Goal: Task Accomplishment & Management: Manage account settings

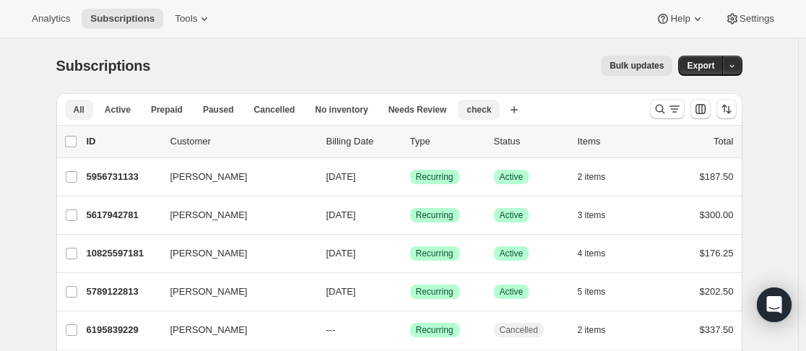
click at [468, 110] on span "check" at bounding box center [478, 110] width 25 height 12
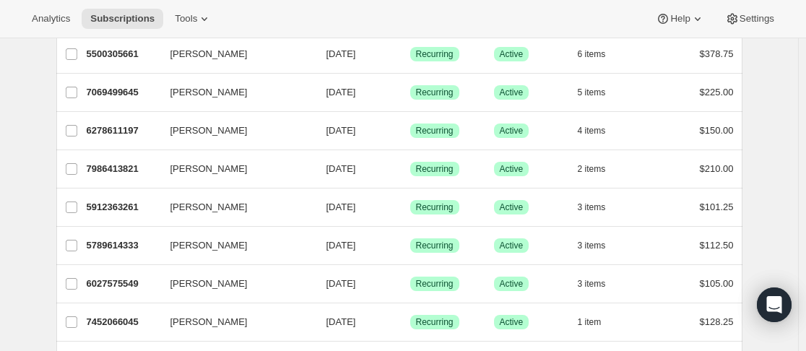
scroll to position [931, 0]
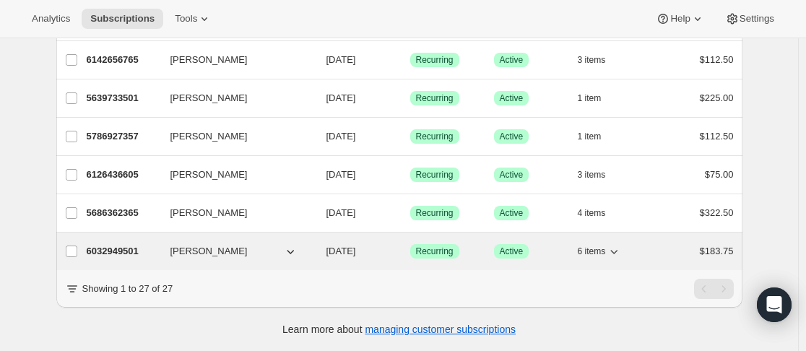
click at [159, 244] on p "6032949501" at bounding box center [123, 251] width 72 height 14
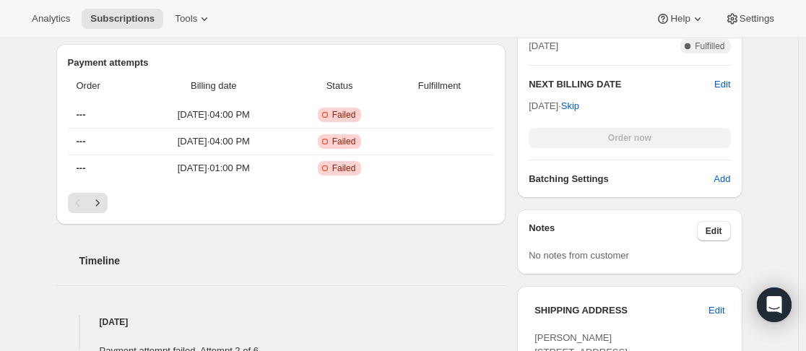
scroll to position [794, 0]
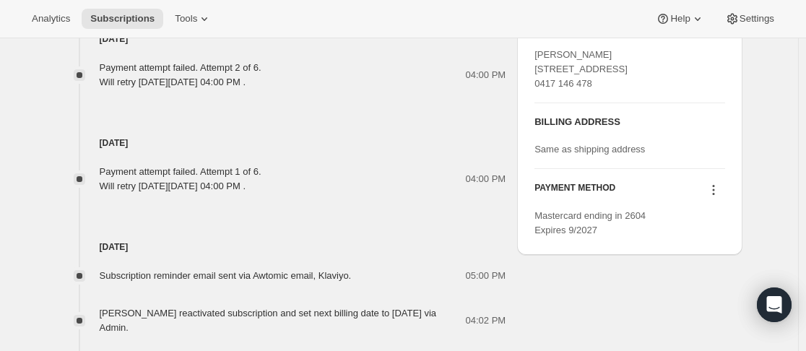
click at [715, 197] on icon at bounding box center [713, 190] width 14 height 14
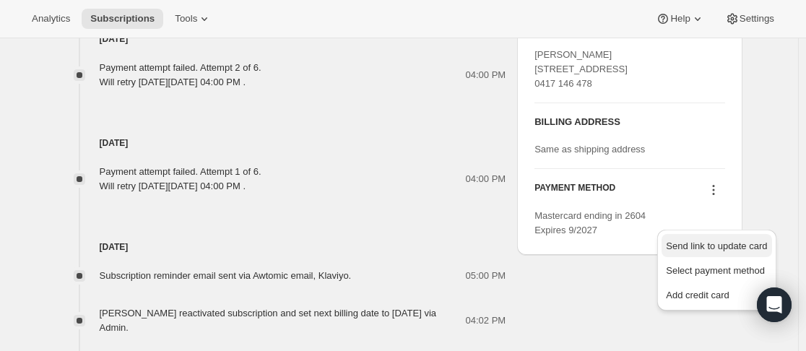
click at [716, 248] on span "Send link to update card" at bounding box center [716, 245] width 101 height 11
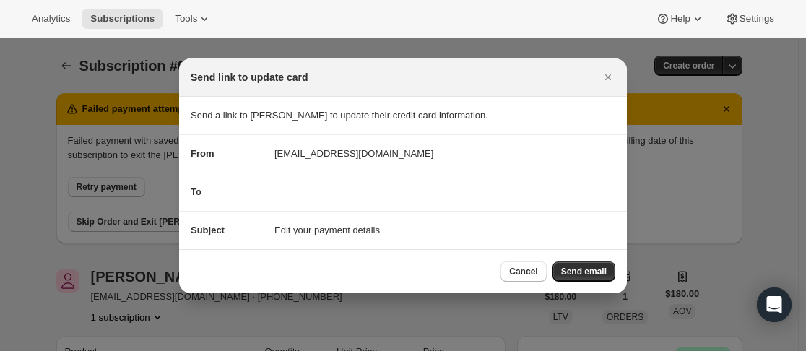
scroll to position [0, 0]
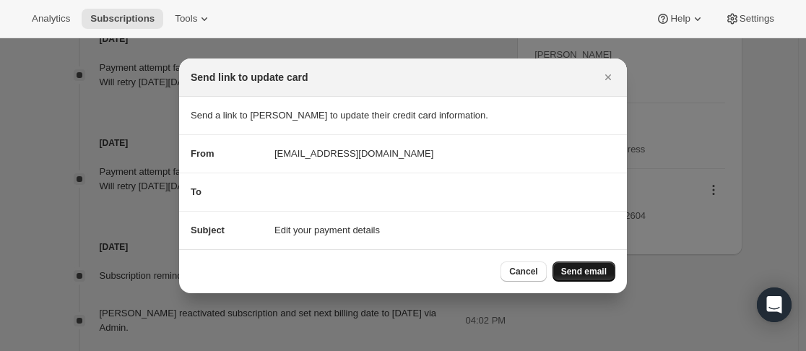
click at [601, 268] on span "Send email" at bounding box center [583, 272] width 45 height 12
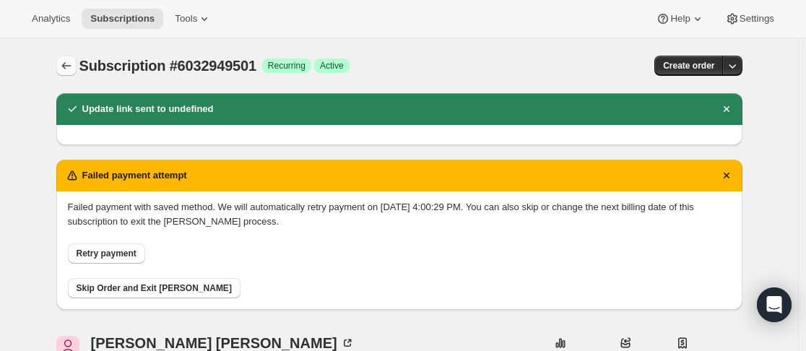
click at [68, 69] on icon "Subscriptions" at bounding box center [66, 65] width 14 height 14
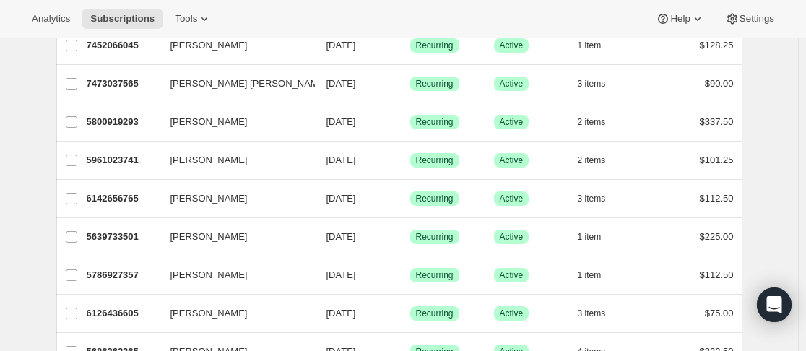
scroll to position [931, 0]
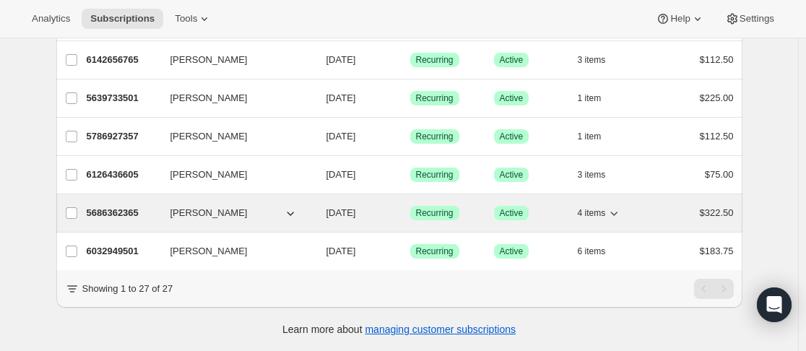
click at [159, 206] on p "5686362365" at bounding box center [123, 213] width 72 height 14
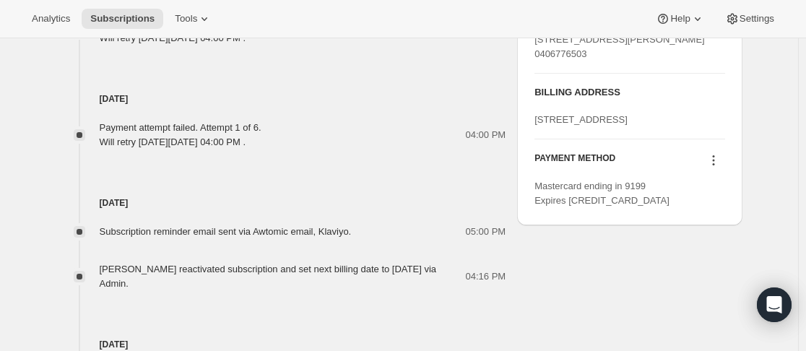
scroll to position [1011, 0]
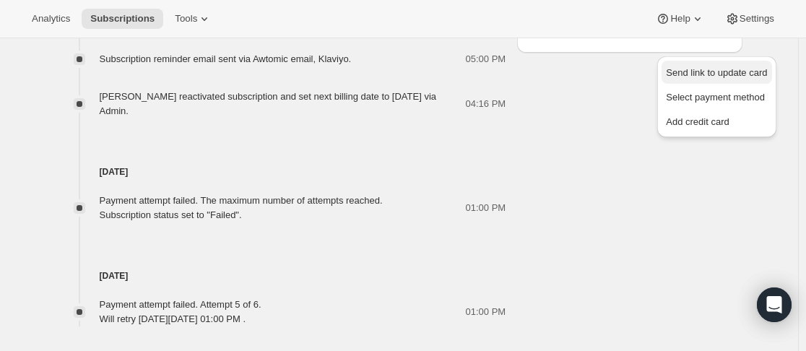
click at [720, 72] on span "Send link to update card" at bounding box center [716, 72] width 101 height 11
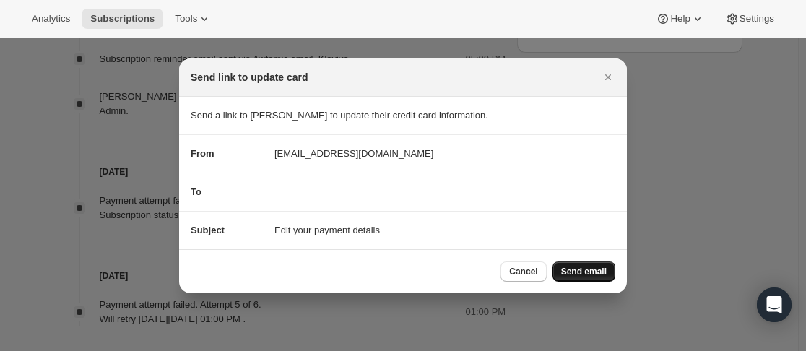
click at [597, 265] on button "Send email" at bounding box center [583, 271] width 63 height 20
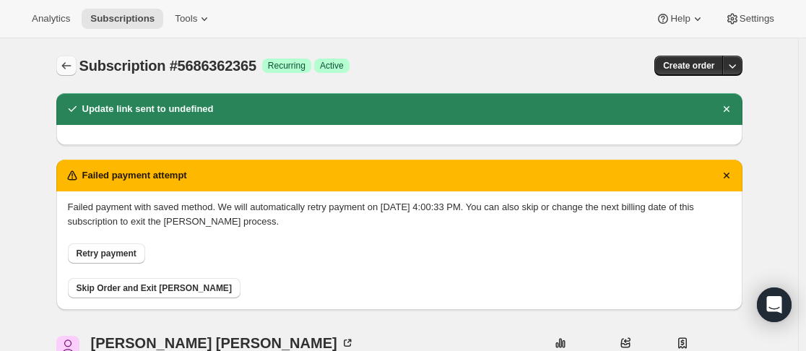
click at [62, 61] on icon "Subscriptions" at bounding box center [66, 65] width 14 height 14
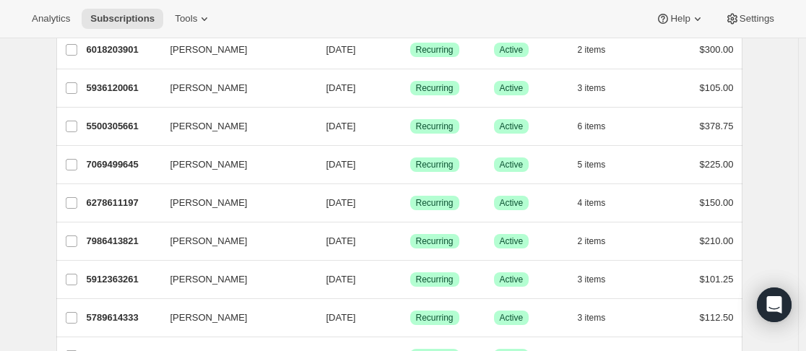
scroll to position [931, 0]
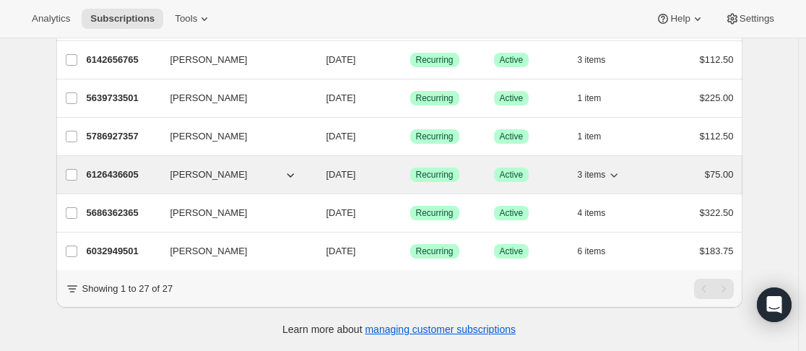
click at [157, 167] on p "6126436605" at bounding box center [123, 174] width 72 height 14
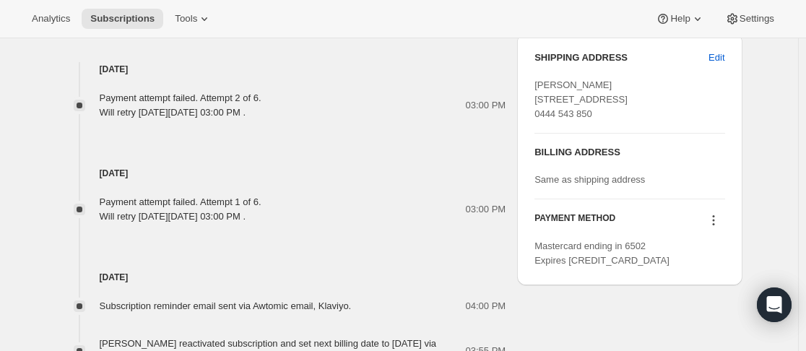
scroll to position [938, 0]
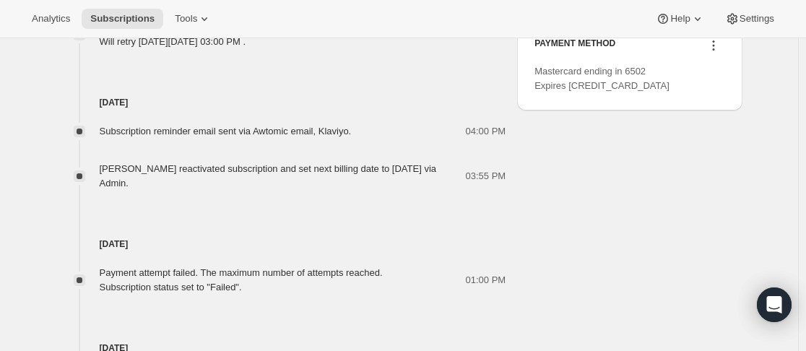
click at [714, 47] on icon at bounding box center [713, 46] width 2 height 2
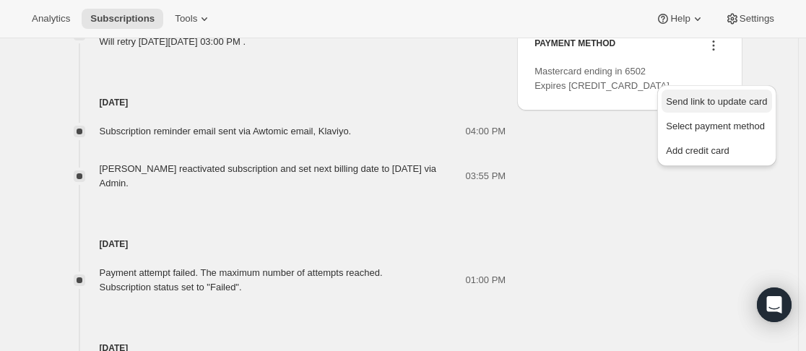
click at [707, 100] on span "Send link to update card" at bounding box center [716, 101] width 101 height 11
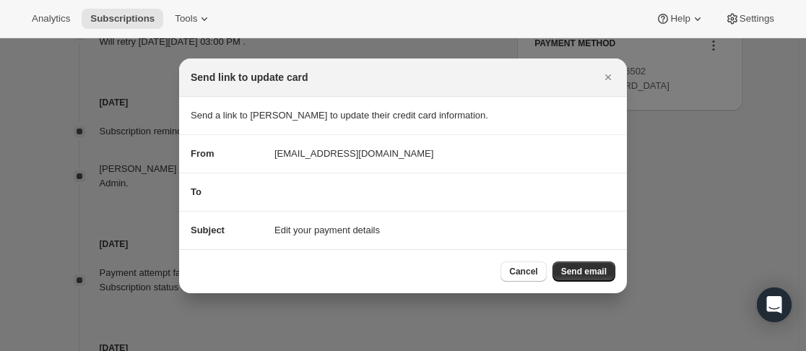
click at [574, 261] on button "Send email" at bounding box center [583, 271] width 63 height 20
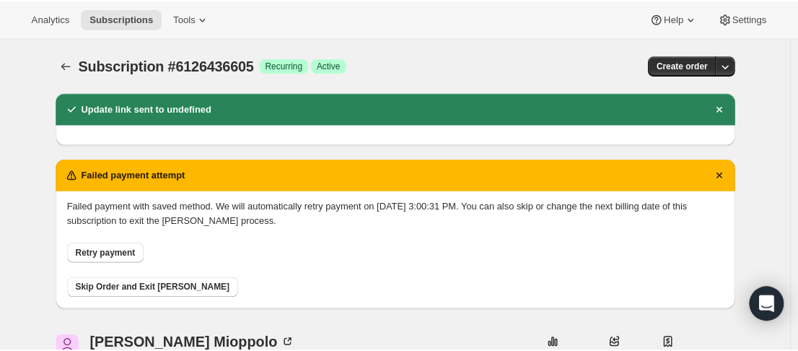
scroll to position [938, 0]
